Goal: Information Seeking & Learning: Learn about a topic

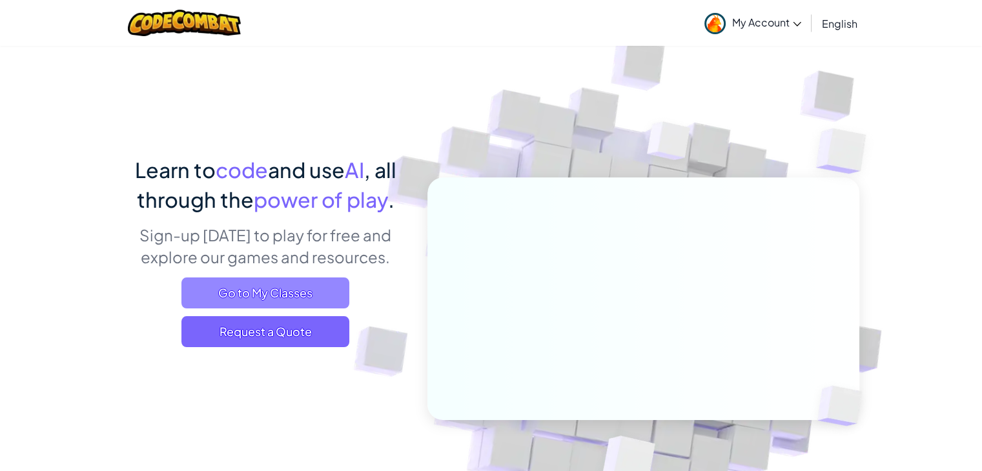
click at [249, 301] on span "Go to My Classes" at bounding box center [265, 293] width 168 height 31
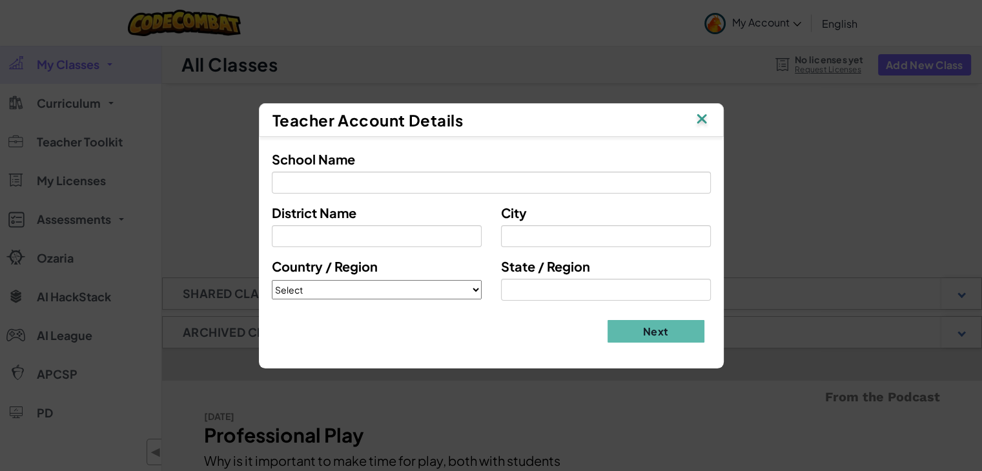
click at [696, 124] on img at bounding box center [701, 119] width 17 height 19
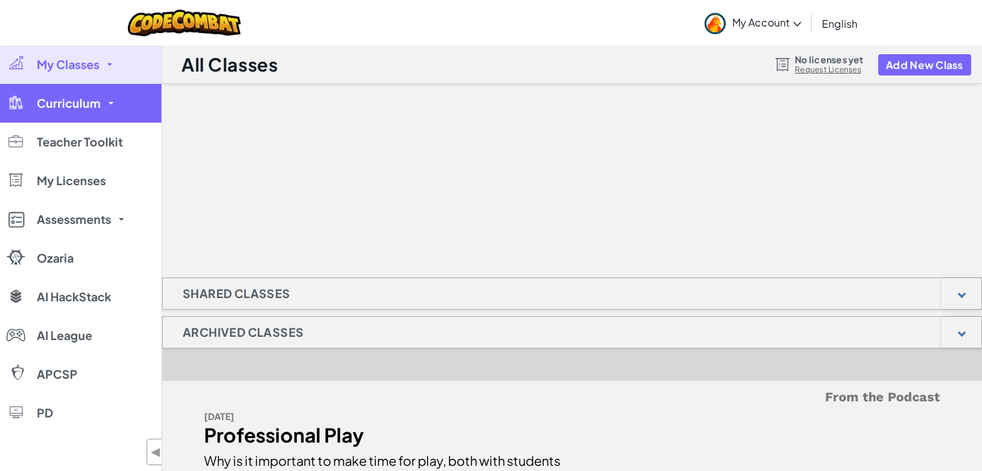
click at [62, 120] on link "Curriculum" at bounding box center [80, 103] width 161 height 39
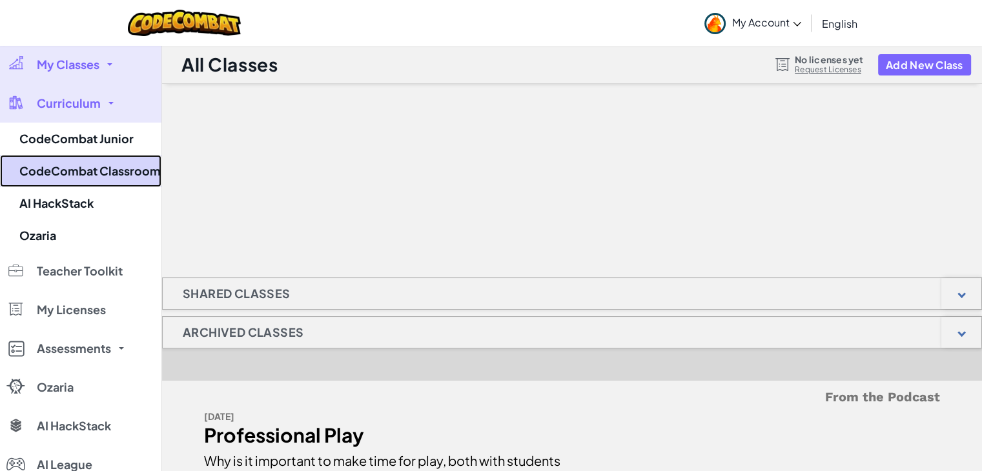
click at [77, 185] on link "CodeCombat Classroom" at bounding box center [80, 171] width 161 height 32
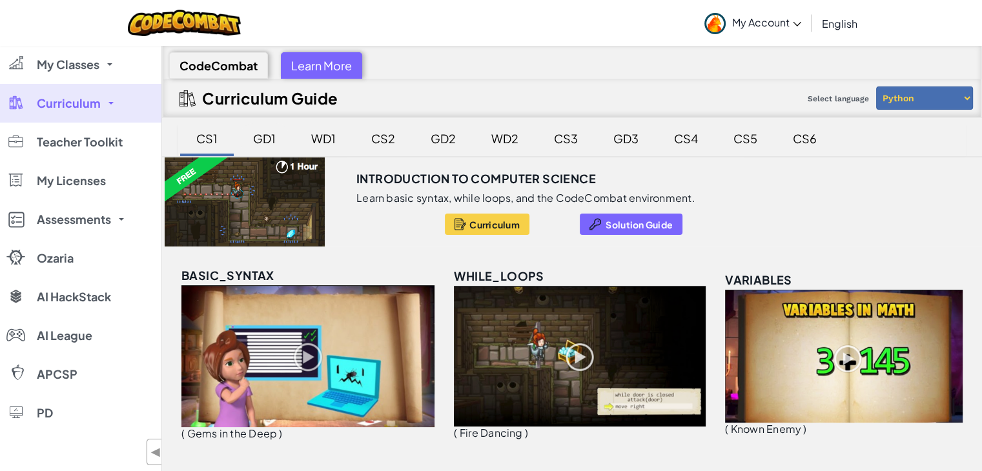
click at [272, 135] on div "GD1" at bounding box center [264, 138] width 48 height 30
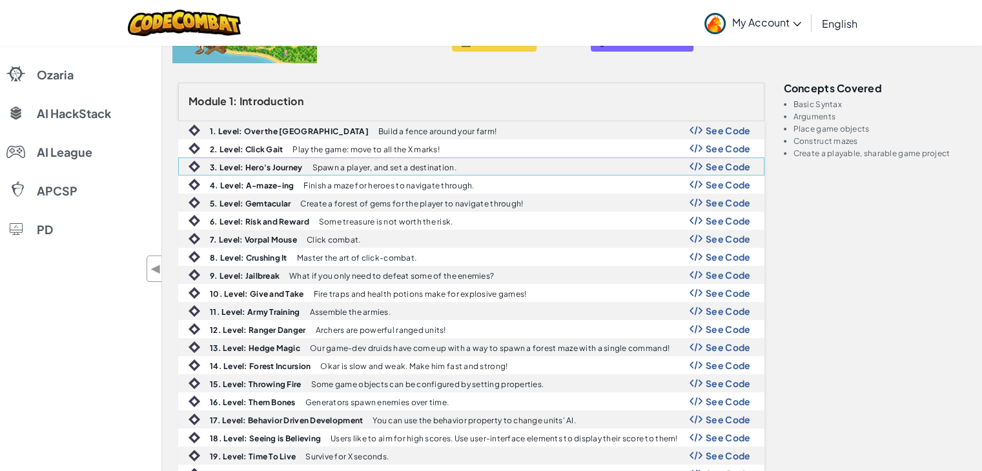
scroll to position [289, 0]
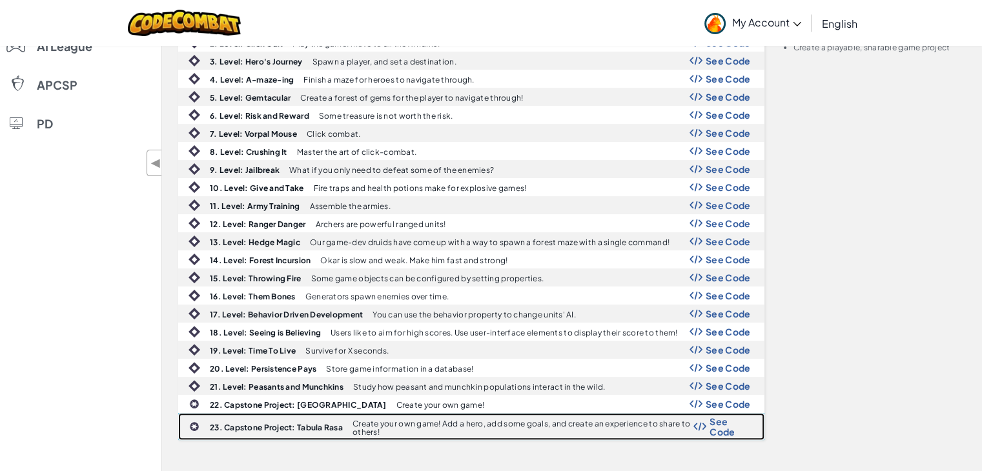
click at [382, 421] on p "Create your own game! Add a hero, add some goals, and create an experience to s…" at bounding box center [522, 428] width 341 height 17
